Goal: Book appointment/travel/reservation

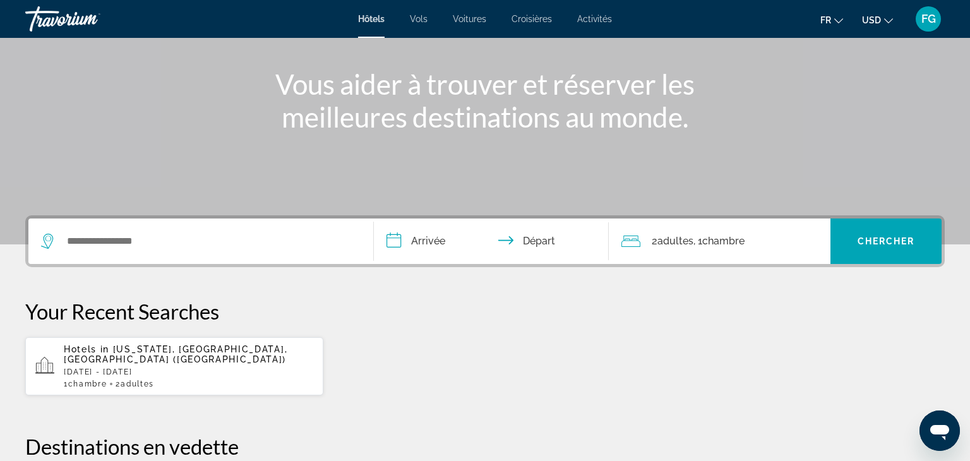
scroll to position [169, 0]
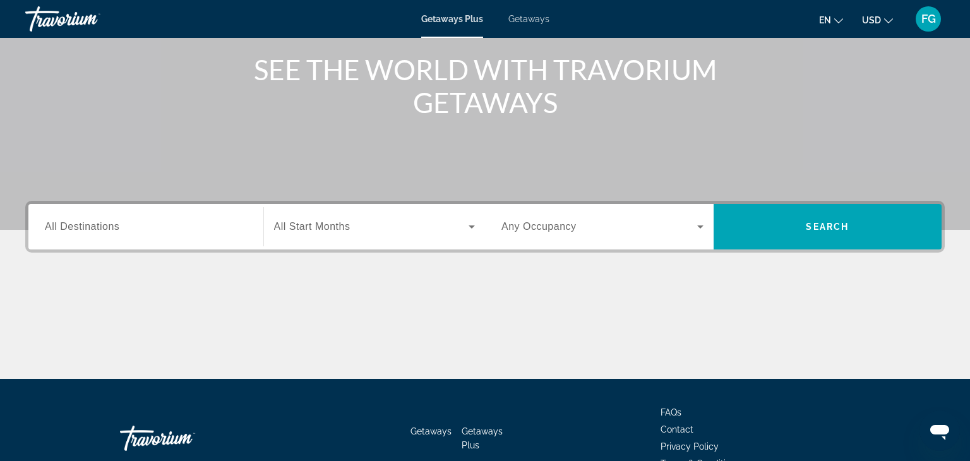
scroll to position [151, 0]
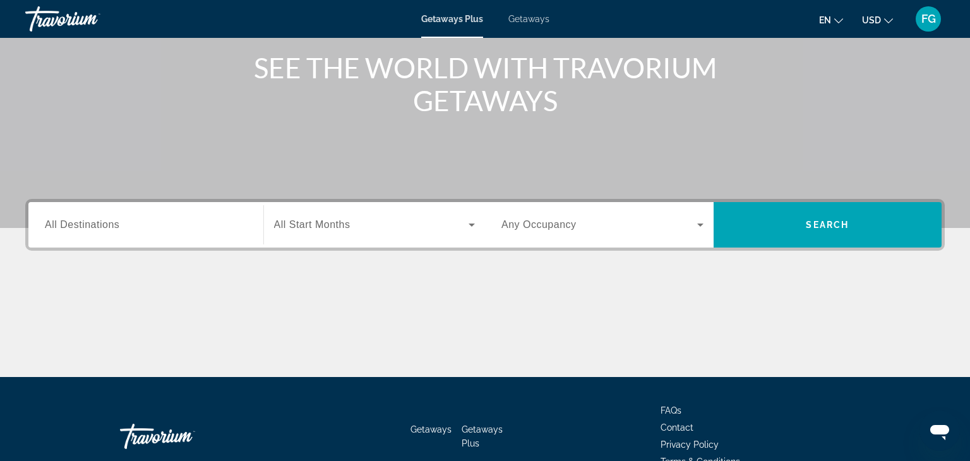
click at [839, 16] on icon "Change language" at bounding box center [838, 20] width 9 height 9
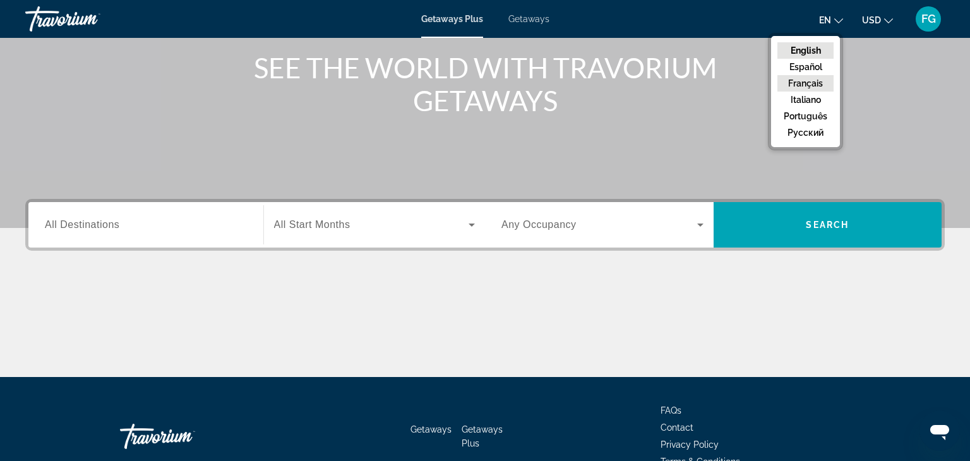
click at [821, 83] on button "Français" at bounding box center [805, 83] width 56 height 16
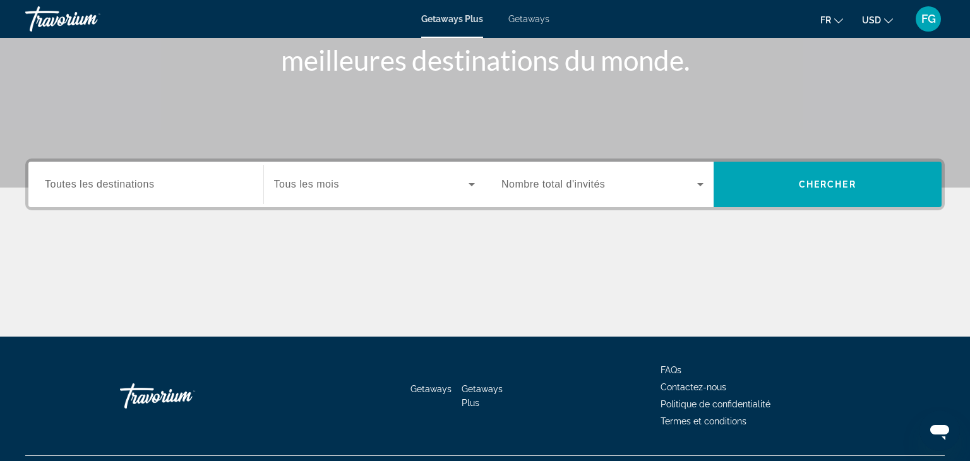
scroll to position [222, 0]
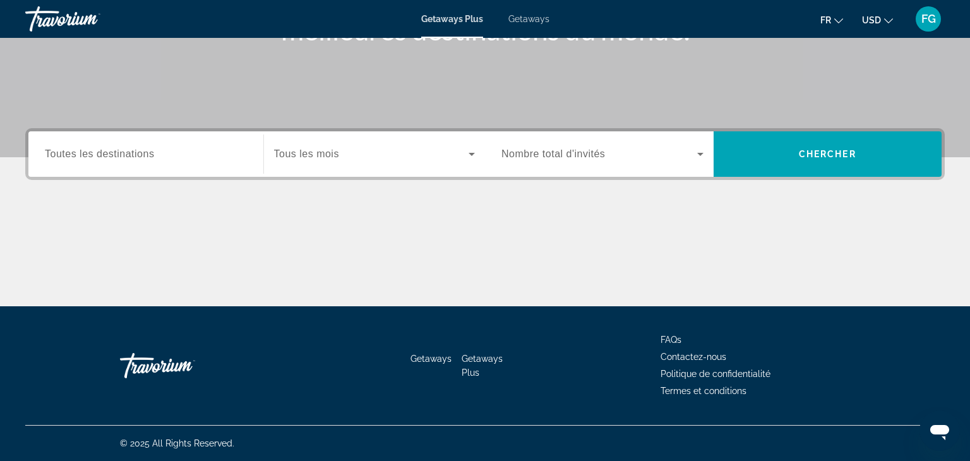
click at [539, 152] on span "Nombre total d'invités" at bounding box center [553, 153] width 104 height 11
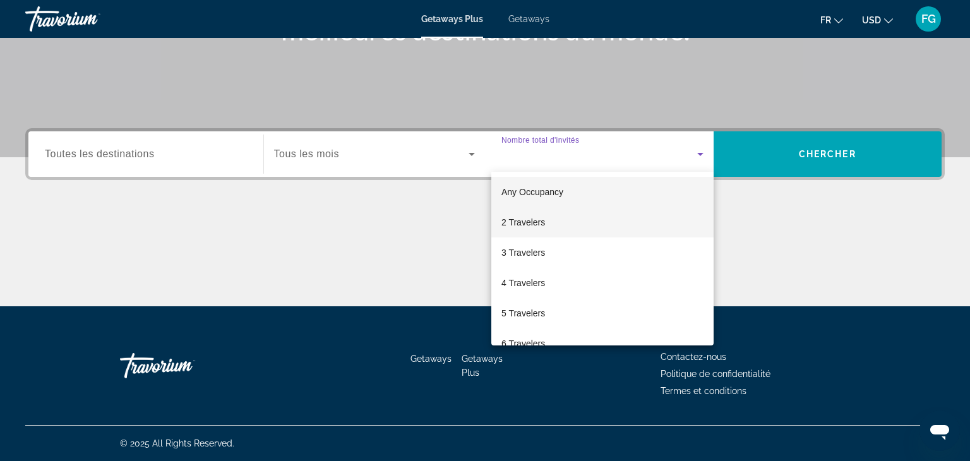
click at [532, 219] on span "2 Travelers" at bounding box center [523, 222] width 44 height 15
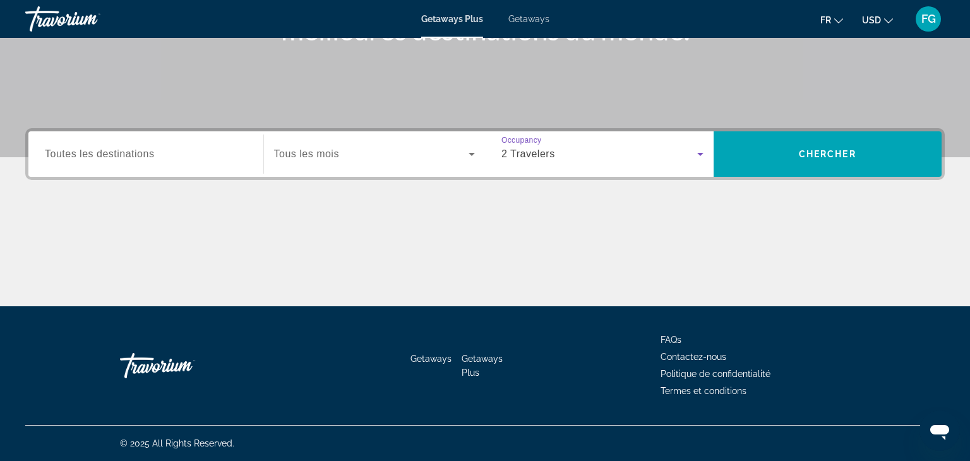
click at [357, 164] on div "Search widget" at bounding box center [374, 153] width 201 height 35
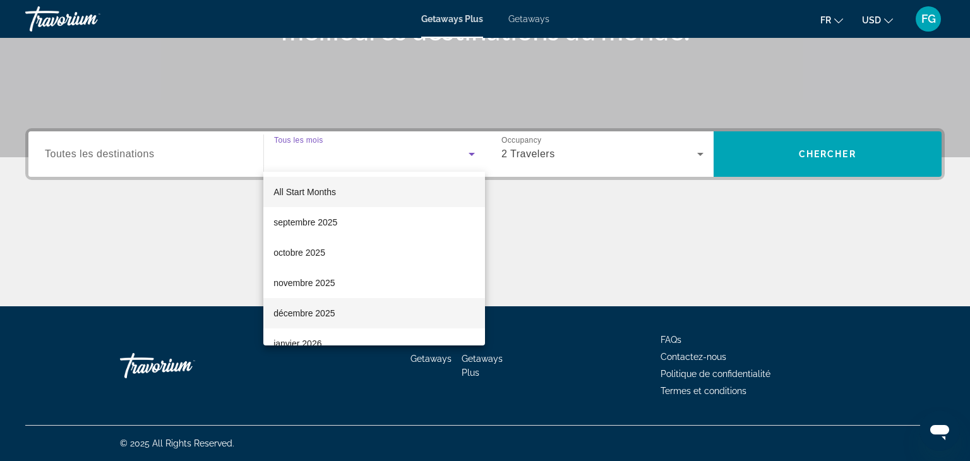
click at [361, 306] on mat-option "décembre 2025" at bounding box center [374, 313] width 222 height 30
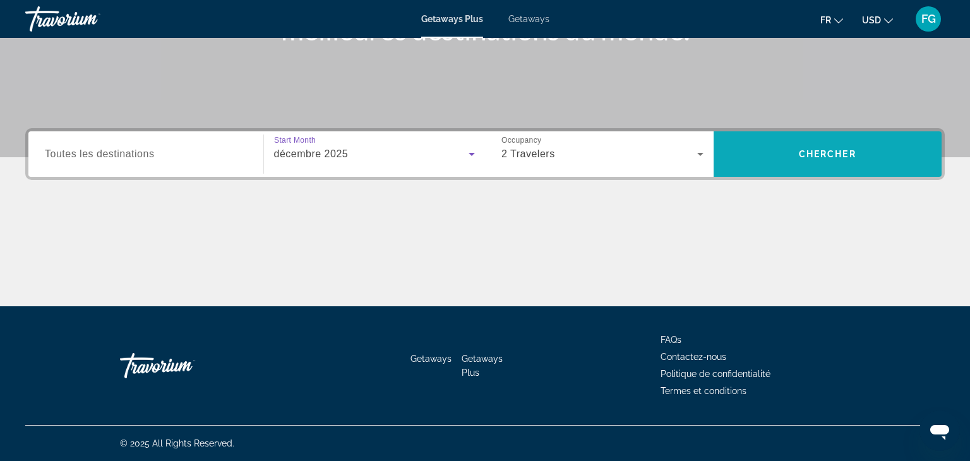
click at [866, 153] on span "Search widget" at bounding box center [828, 154] width 229 height 30
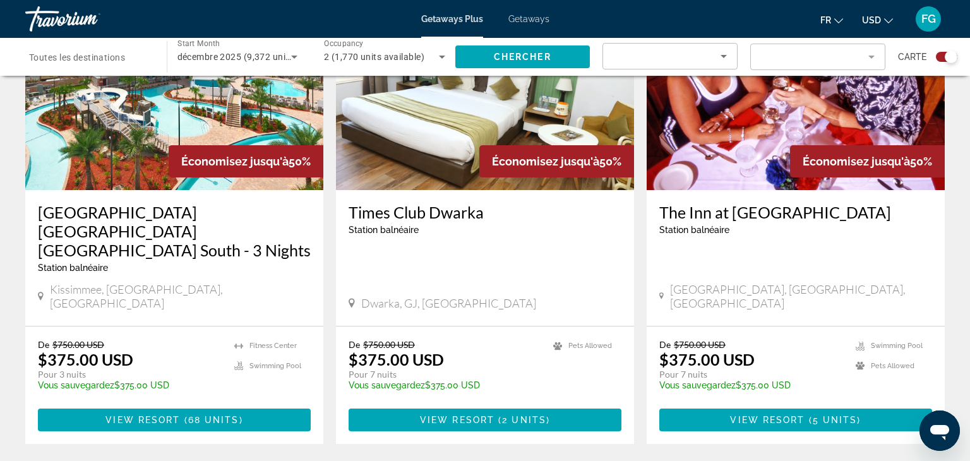
scroll to position [524, 0]
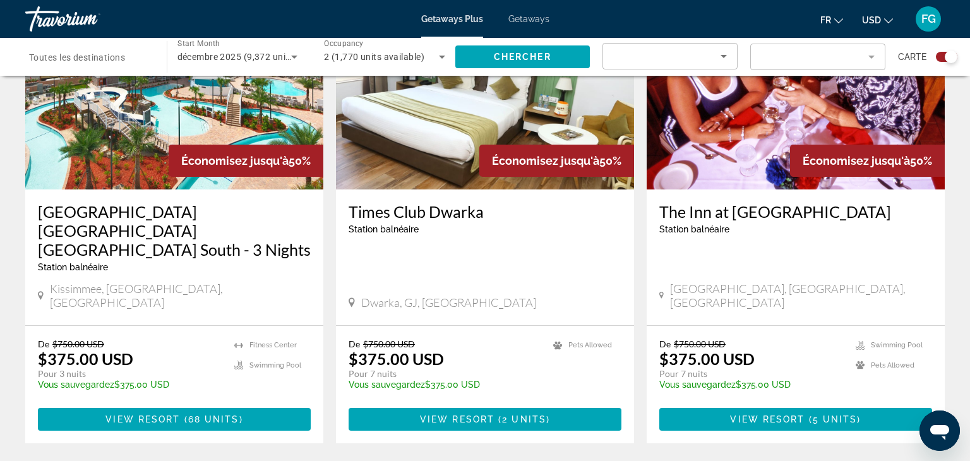
click at [291, 60] on icon "Search widget" at bounding box center [294, 56] width 15 height 15
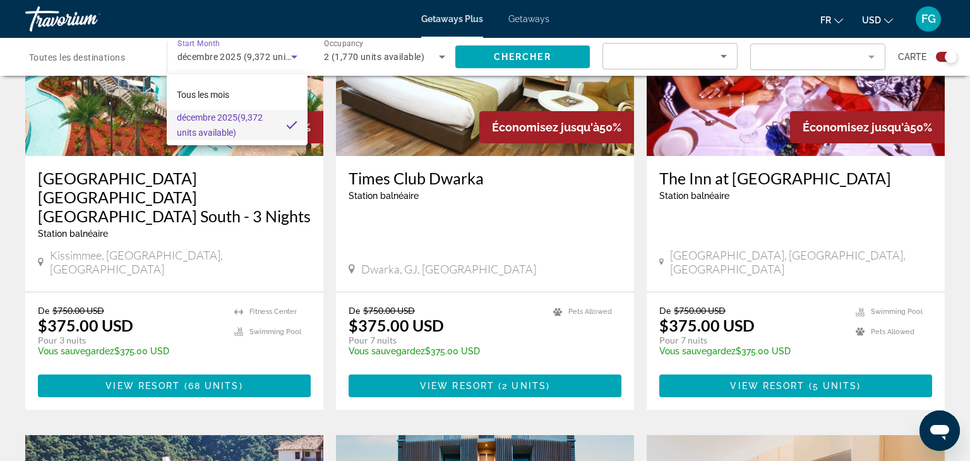
scroll to position [419, 0]
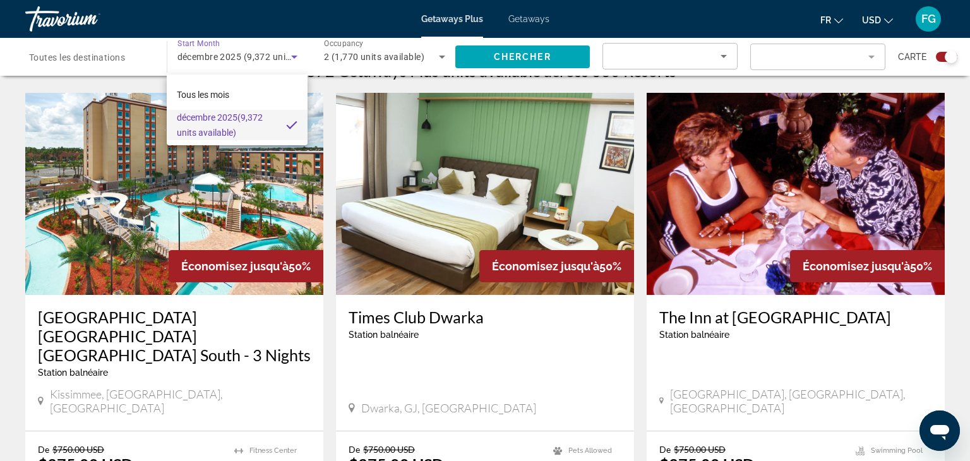
click at [1, 300] on div at bounding box center [485, 230] width 970 height 461
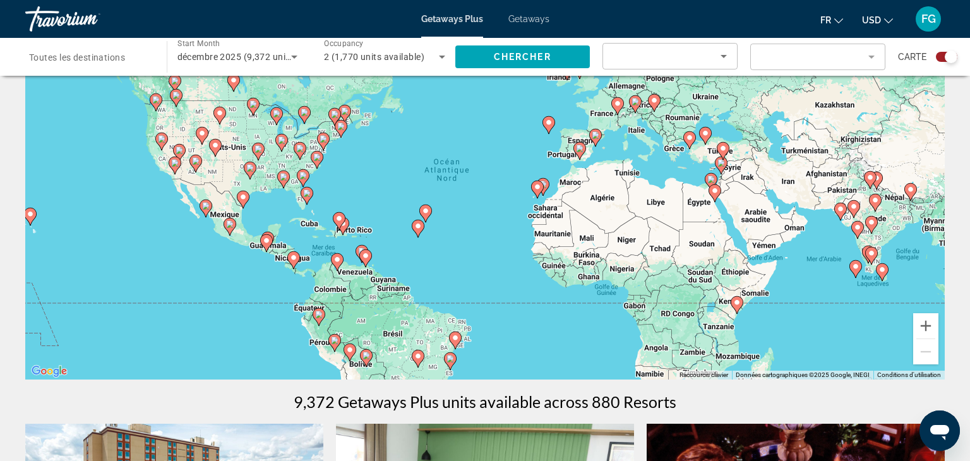
scroll to position [0, 0]
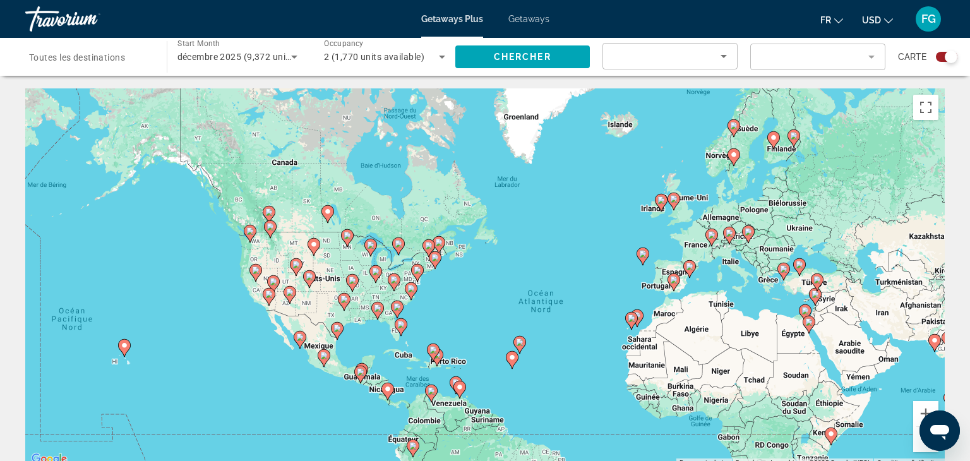
drag, startPoint x: 664, startPoint y: 237, endPoint x: 757, endPoint y: 280, distance: 102.3
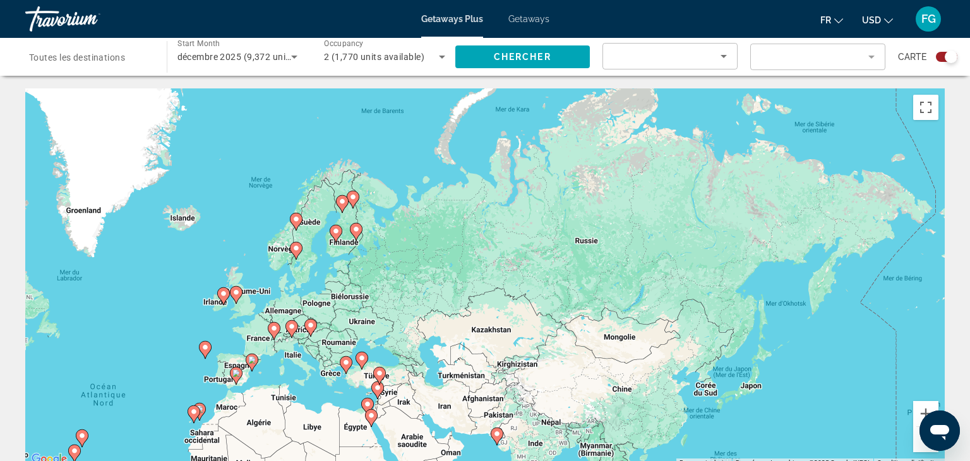
drag, startPoint x: 666, startPoint y: 232, endPoint x: 227, endPoint y: 325, distance: 448.7
drag, startPoint x: 428, startPoint y: 223, endPoint x: 428, endPoint y: 111, distance: 112.4
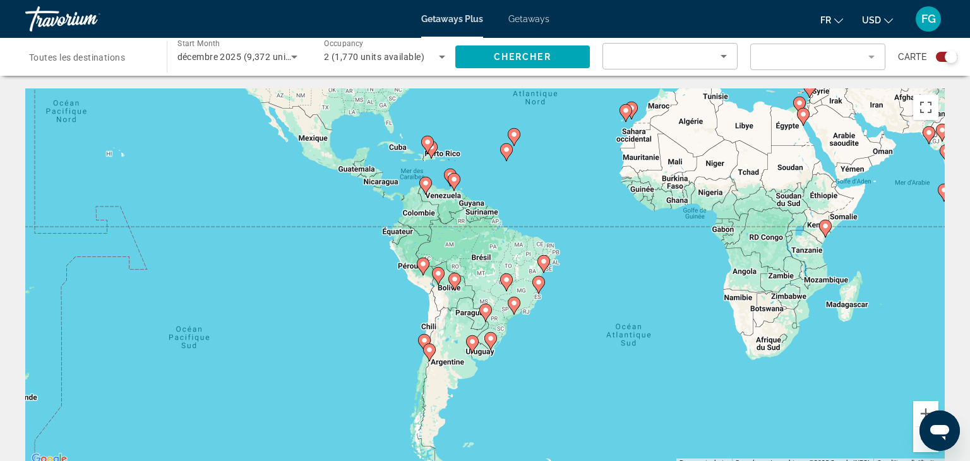
drag, startPoint x: 548, startPoint y: 365, endPoint x: 959, endPoint y: 264, distance: 422.7
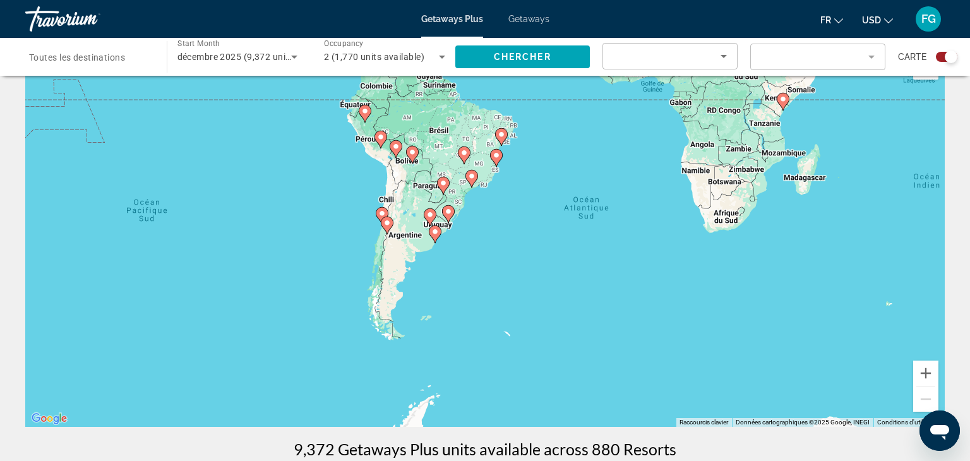
scroll to position [56, 0]
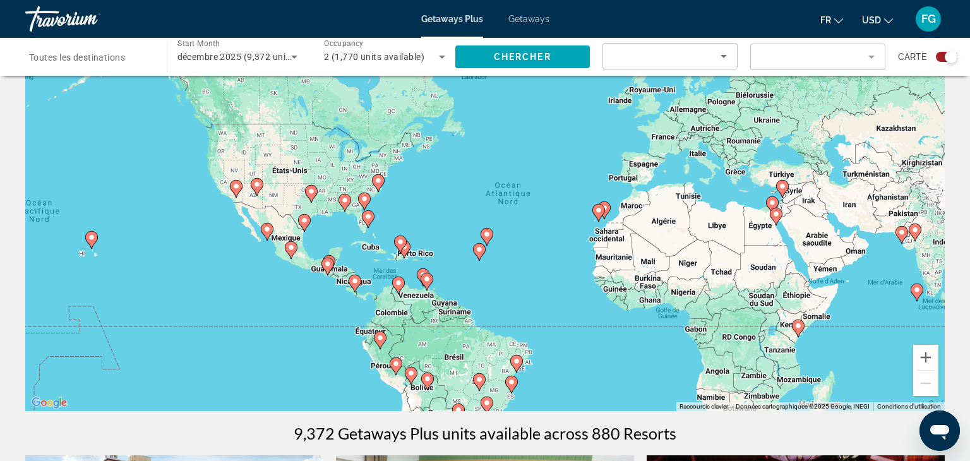
click at [530, 369] on div "Pour activer le glissement avec le clavier, appuyez sur Alt+Entrée. Une fois ce…" at bounding box center [484, 221] width 919 height 379
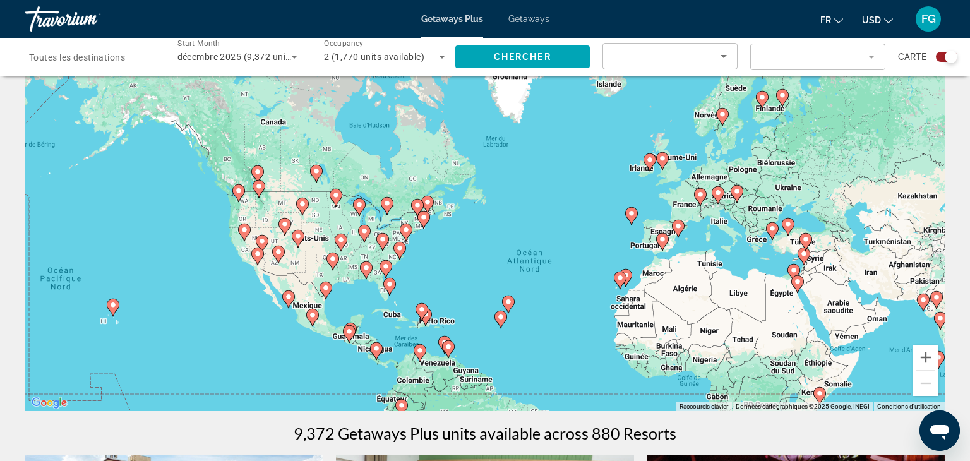
drag, startPoint x: 227, startPoint y: 149, endPoint x: 276, endPoint y: 315, distance: 173.1
click at [276, 315] on div "Pour activer le glissement avec le clavier, appuyez sur Alt+Entrée. Une fois ce…" at bounding box center [484, 221] width 919 height 379
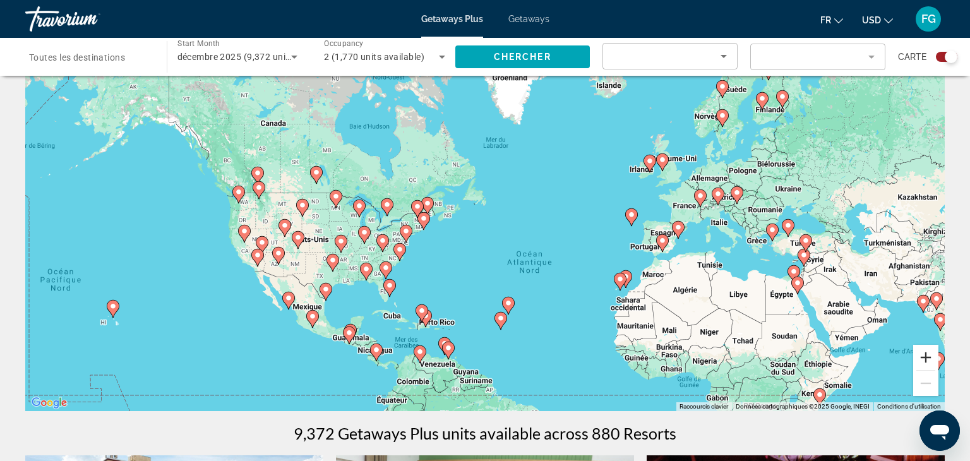
click at [925, 361] on button "Zoom avant" at bounding box center [925, 357] width 25 height 25
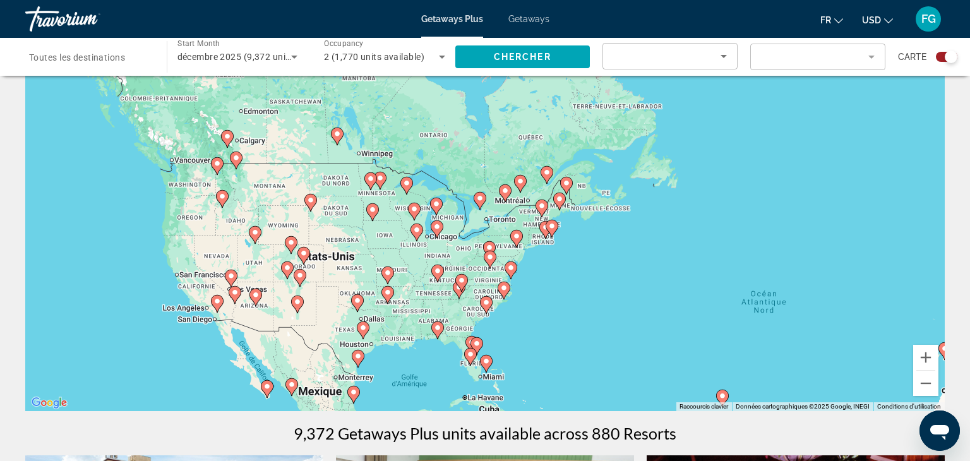
drag, startPoint x: 496, startPoint y: 298, endPoint x: 695, endPoint y: 302, distance: 198.3
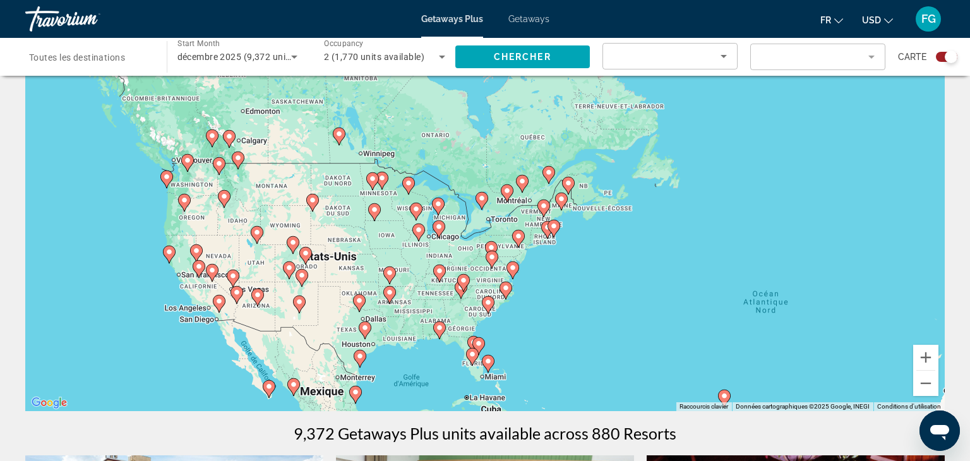
click at [508, 194] on icon "Main content" at bounding box center [506, 193] width 11 height 16
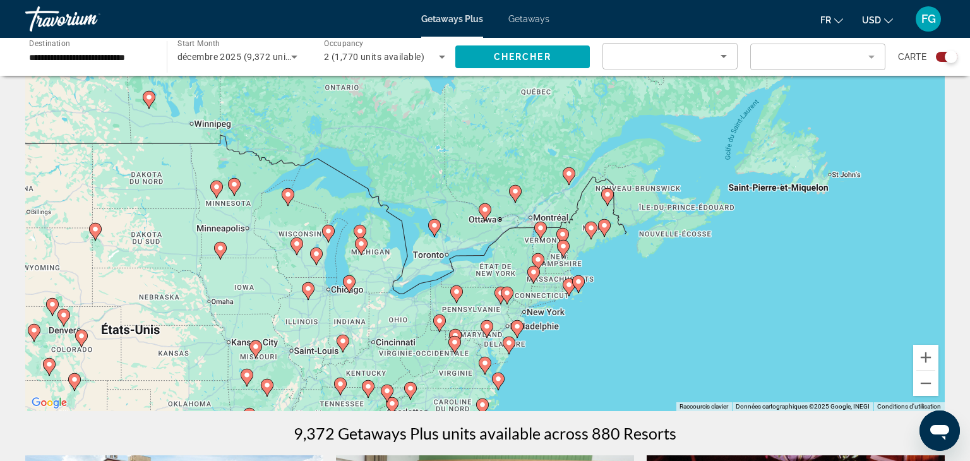
click at [484, 208] on image "Main content" at bounding box center [485, 210] width 8 height 8
type input "**********"
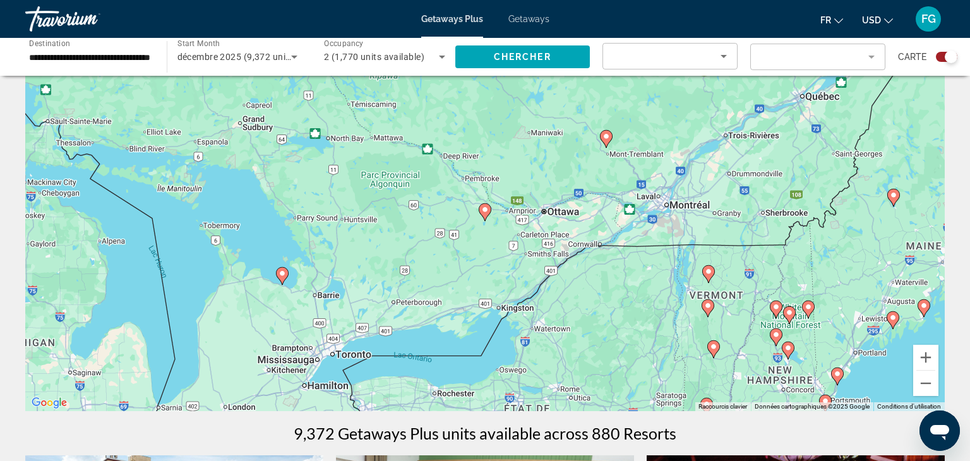
click at [482, 213] on icon "Main content" at bounding box center [484, 212] width 11 height 16
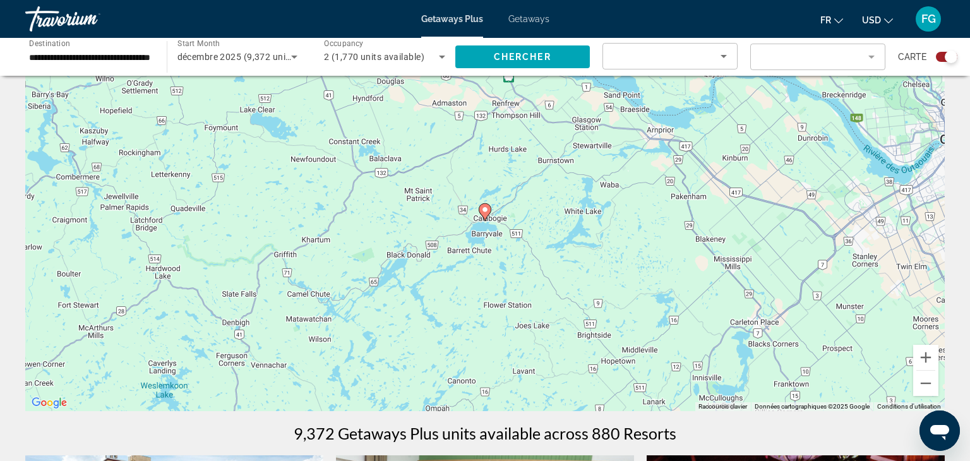
drag, startPoint x: 758, startPoint y: 169, endPoint x: 301, endPoint y: 222, distance: 460.9
click at [301, 222] on div "Pour activer le glissement avec le clavier, appuyez sur Alt+Entrée. Une fois ce…" at bounding box center [484, 221] width 919 height 379
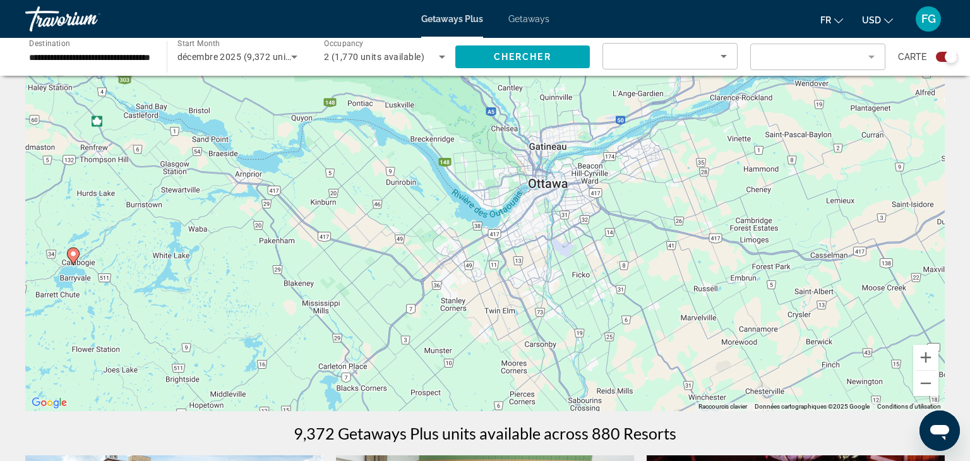
click at [75, 260] on icon "Main content" at bounding box center [73, 256] width 11 height 16
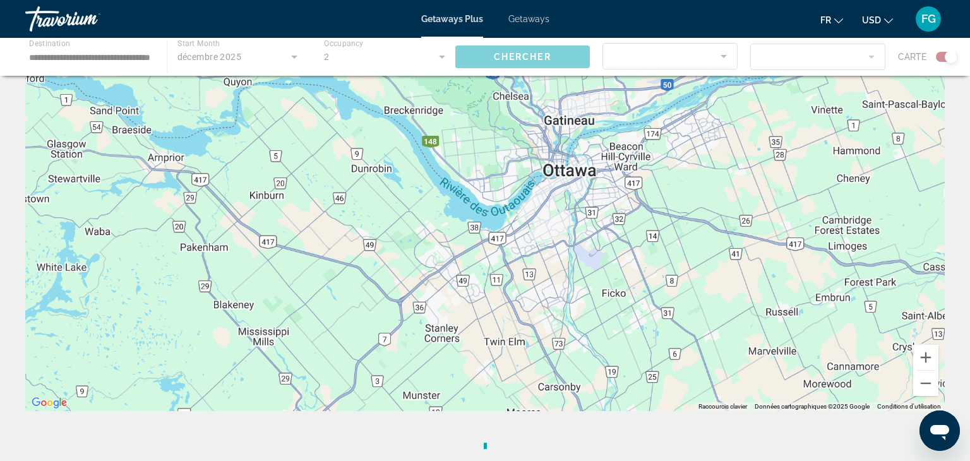
scroll to position [0, 0]
